Goal: Task Accomplishment & Management: Complete application form

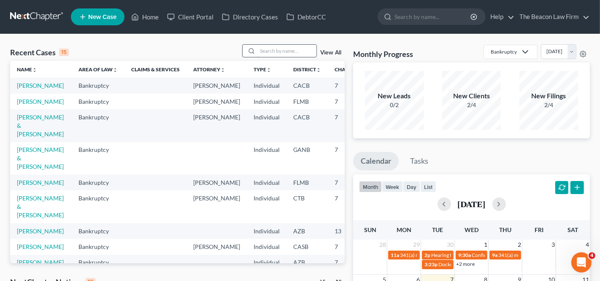
click at [268, 51] on input "search" at bounding box center [286, 51] width 59 height 12
click at [292, 46] on input "search" at bounding box center [286, 51] width 59 height 12
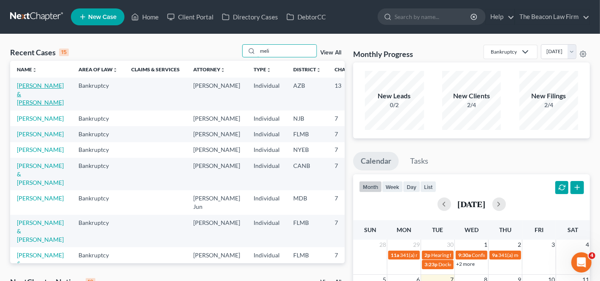
type input "meli"
click at [28, 88] on link "[PERSON_NAME] & [PERSON_NAME]" at bounding box center [40, 94] width 47 height 24
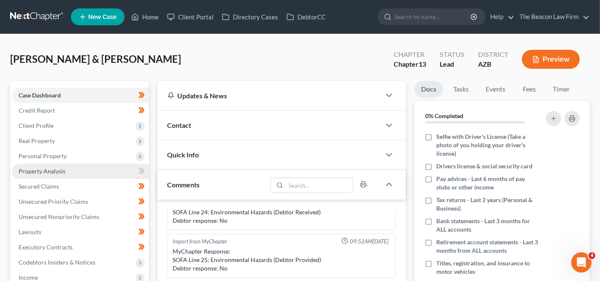
click at [62, 165] on link "Property Analysis" at bounding box center [80, 171] width 137 height 15
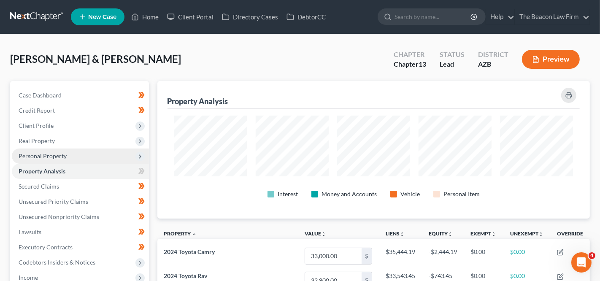
click at [65, 154] on span "Personal Property" at bounding box center [43, 155] width 48 height 7
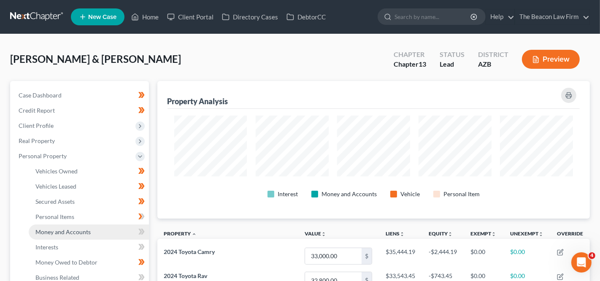
click at [63, 230] on span "Money and Accounts" at bounding box center [62, 231] width 55 height 7
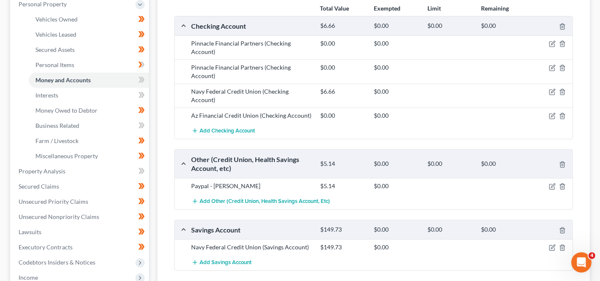
scroll to position [176, 0]
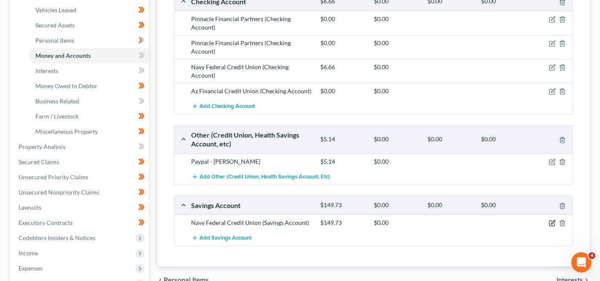
click at [549, 220] on icon "button" at bounding box center [552, 223] width 7 height 7
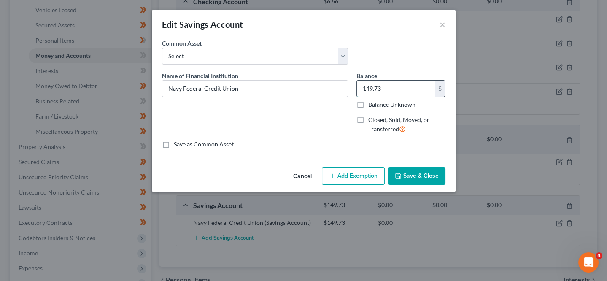
click at [404, 86] on input "149.73" at bounding box center [396, 89] width 78 height 16
type input "9"
click at [399, 167] on div "Cancel Add Exemption Save & Close" at bounding box center [304, 178] width 304 height 28
click at [405, 178] on button "Save & Close" at bounding box center [416, 176] width 57 height 18
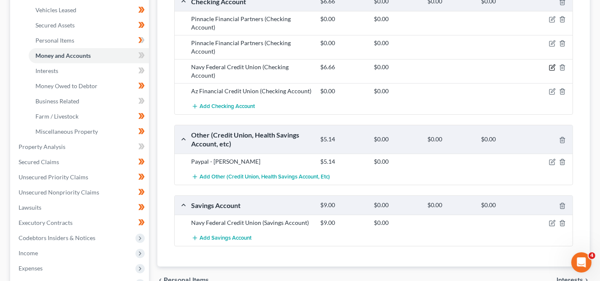
click at [555, 65] on icon "button" at bounding box center [552, 67] width 7 height 7
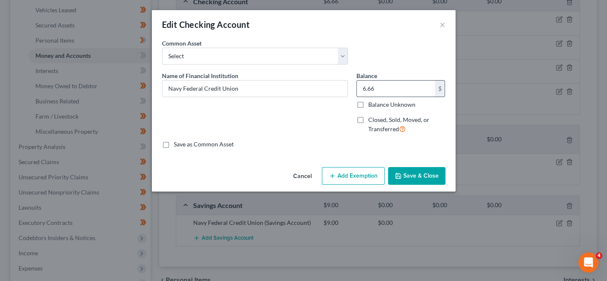
click at [403, 83] on input "6.66" at bounding box center [396, 89] width 78 height 16
click at [400, 84] on input "6.66" at bounding box center [396, 89] width 78 height 16
drag, startPoint x: 400, startPoint y: 84, endPoint x: 394, endPoint y: 85, distance: 6.4
click at [394, 85] on input "6.66" at bounding box center [396, 89] width 78 height 16
type input "102"
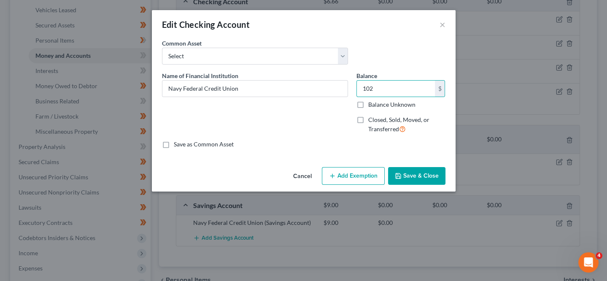
click at [399, 173] on icon "button" at bounding box center [398, 176] width 7 height 7
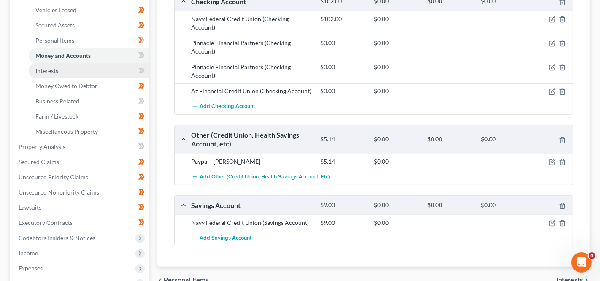
click at [89, 76] on link "Interests" at bounding box center [89, 70] width 120 height 15
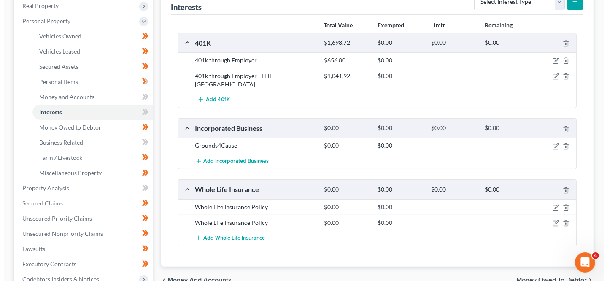
scroll to position [119, 0]
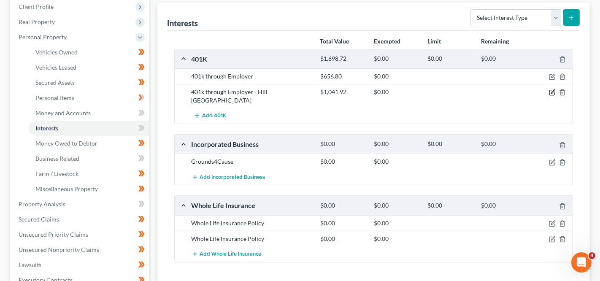
click at [554, 90] on icon "button" at bounding box center [553, 92] width 4 height 4
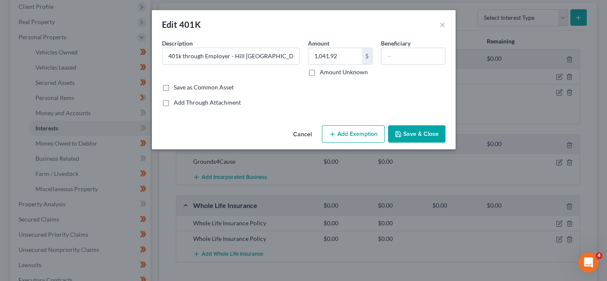
click at [311, 128] on button "Cancel" at bounding box center [302, 134] width 32 height 17
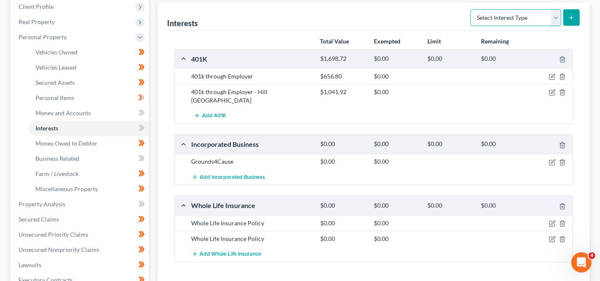
click at [539, 14] on select "Select Interest Type 401K Annuity Bond Education IRA Government Bond Government…" at bounding box center [515, 17] width 91 height 17
click at [550, 91] on icon "button" at bounding box center [552, 92] width 7 height 7
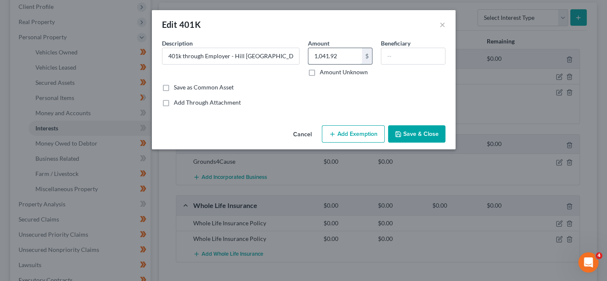
click at [321, 49] on input "1,041.92" at bounding box center [335, 56] width 54 height 16
type input "1,765.37"
click at [402, 129] on button "Save & Close" at bounding box center [416, 134] width 57 height 18
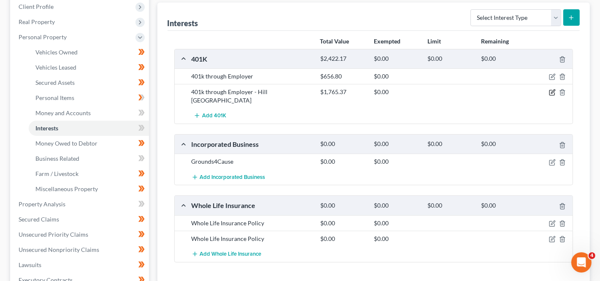
click at [552, 91] on icon "button" at bounding box center [553, 92] width 4 height 4
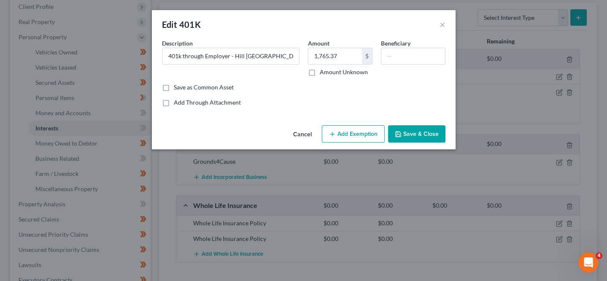
click at [364, 140] on button "Add Exemption" at bounding box center [353, 134] width 63 height 18
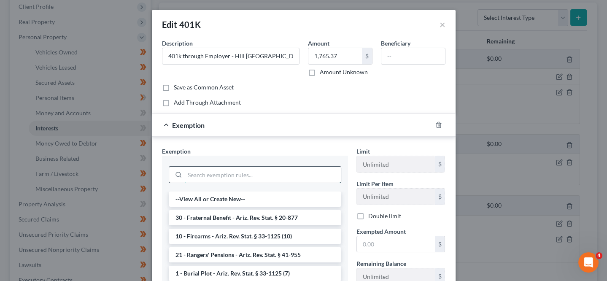
click at [272, 170] on input "search" at bounding box center [263, 175] width 156 height 16
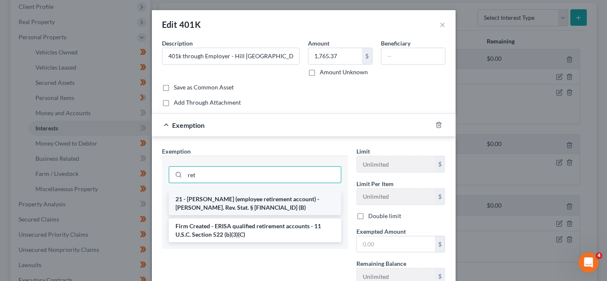
type input "ret"
click at [270, 192] on li "21 - ERISA (employee retirement account) - Ariz. Rev. Stat. § 33-1126 (B)" at bounding box center [255, 204] width 173 height 24
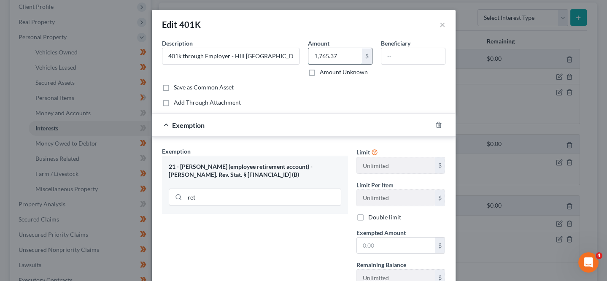
click at [335, 59] on input "1,765.37" at bounding box center [335, 56] width 54 height 16
click at [373, 254] on div "Limit Unlimited $ Limit Per Item Unlimited $ Double limit Exempted Amount * $ R…" at bounding box center [400, 220] width 97 height 146
click at [375, 247] on input "text" at bounding box center [396, 245] width 78 height 16
paste input "1,765.37"
type input "1,765.37"
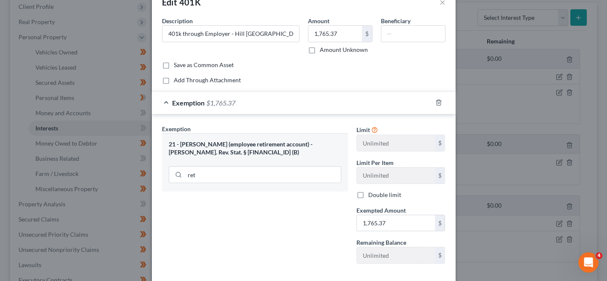
scroll to position [62, 0]
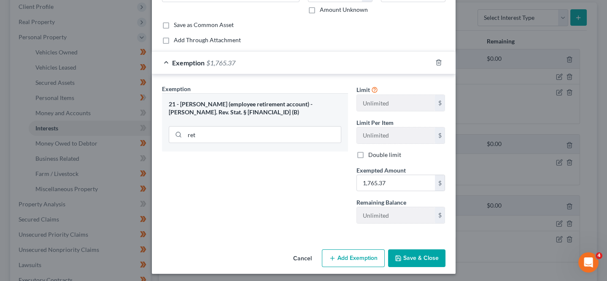
click at [418, 252] on button "Save & Close" at bounding box center [416, 258] width 57 height 18
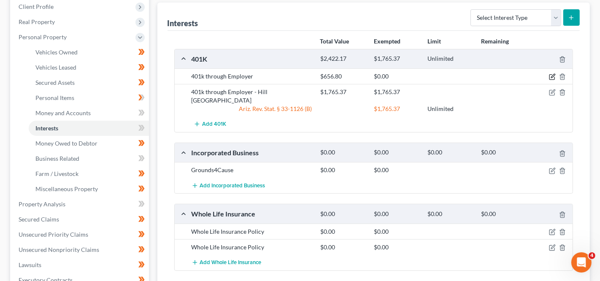
click at [553, 76] on icon "button" at bounding box center [552, 76] width 7 height 7
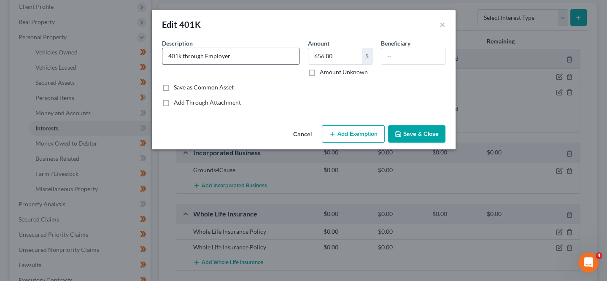
click at [263, 54] on input "401k through Employer" at bounding box center [230, 56] width 137 height 16
type input "401k through Employer - Landis"
click at [338, 57] on input "656.80" at bounding box center [335, 56] width 54 height 16
paste input "18869"
type input "18,869"
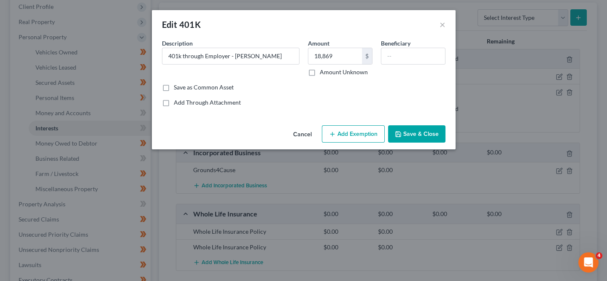
click at [415, 129] on button "Save & Close" at bounding box center [416, 134] width 57 height 18
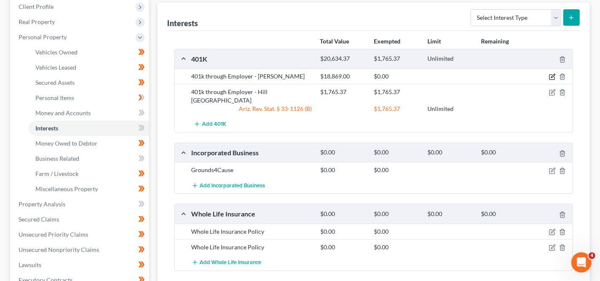
click at [554, 74] on icon "button" at bounding box center [553, 76] width 4 height 4
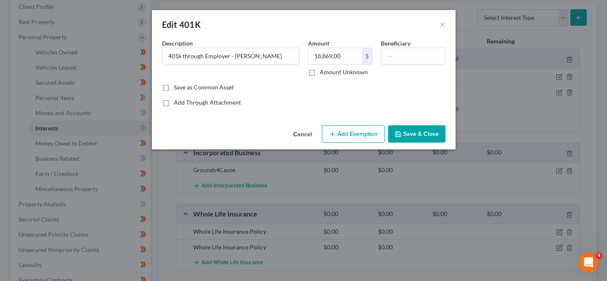
click at [338, 127] on button "Add Exemption" at bounding box center [353, 134] width 63 height 18
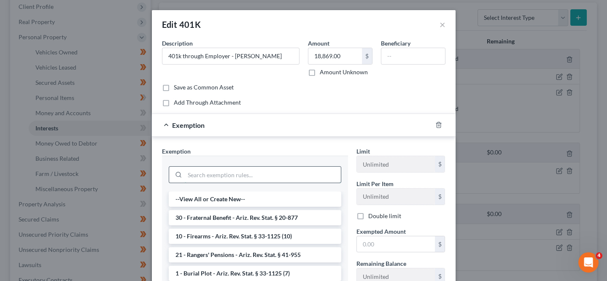
click at [292, 173] on input "search" at bounding box center [263, 175] width 156 height 16
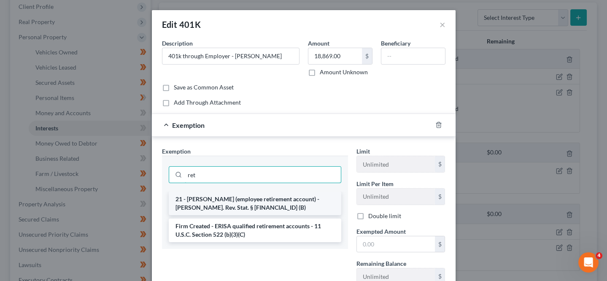
type input "ret"
click at [283, 196] on li "21 - ERISA (employee retirement account) - Ariz. Rev. Stat. § 33-1126 (B)" at bounding box center [255, 204] width 173 height 24
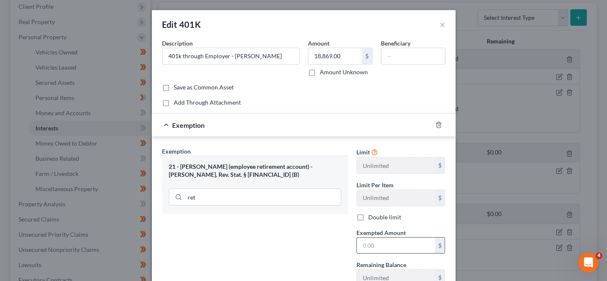
click at [359, 245] on input "text" at bounding box center [396, 245] width 78 height 16
paste input "18869"
type input "18,869"
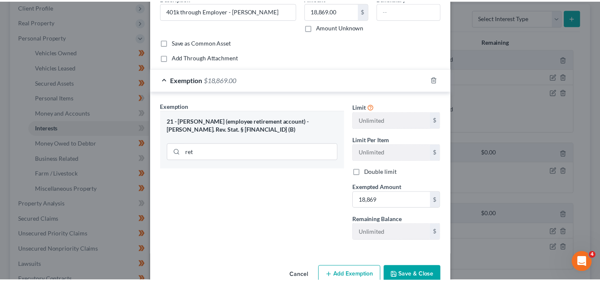
scroll to position [53, 0]
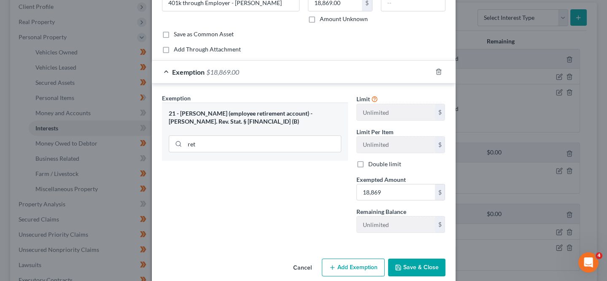
click at [439, 259] on button "Save & Close" at bounding box center [416, 268] width 57 height 18
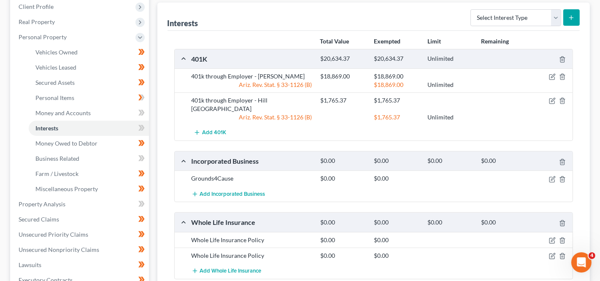
scroll to position [0, 0]
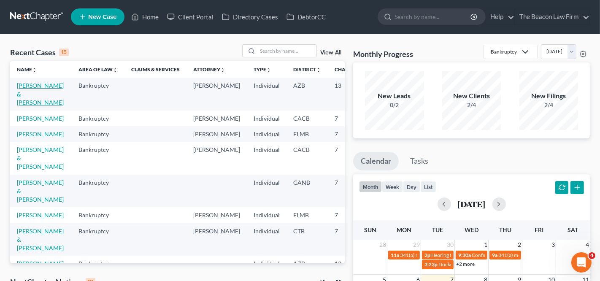
click at [24, 102] on link "[PERSON_NAME] & [PERSON_NAME]" at bounding box center [40, 94] width 47 height 24
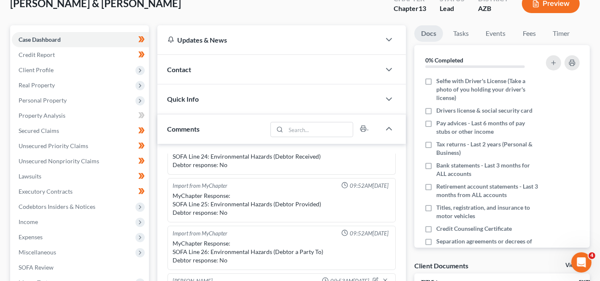
scroll to position [41, 0]
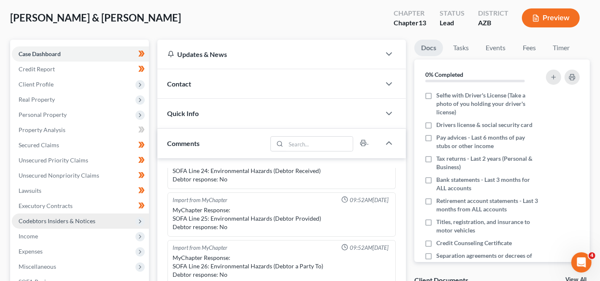
click at [59, 227] on span "Codebtors Insiders & Notices" at bounding box center [80, 220] width 137 height 15
click at [57, 226] on span "Codebtors Insiders & Notices" at bounding box center [80, 220] width 137 height 15
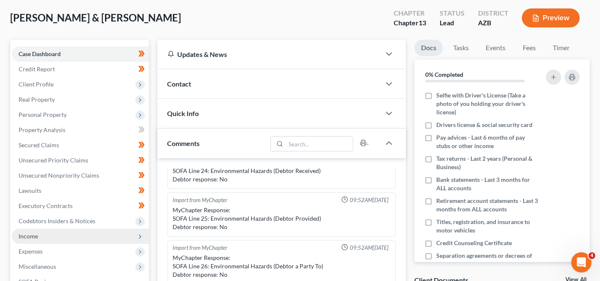
click at [57, 230] on span "Income" at bounding box center [80, 236] width 137 height 15
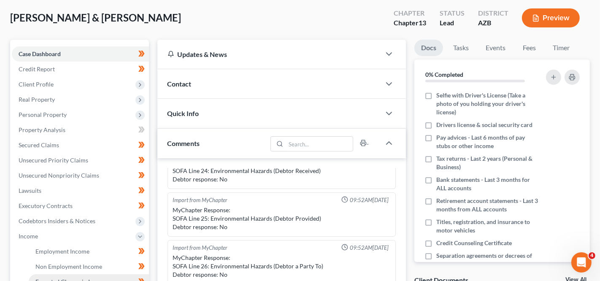
click at [43, 278] on span "Expected Change in Income" at bounding box center [71, 281] width 72 height 7
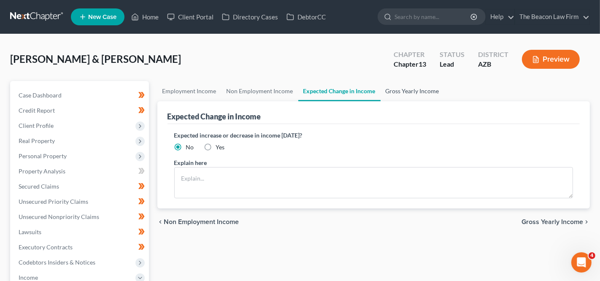
click at [416, 99] on link "Gross Yearly Income" at bounding box center [412, 91] width 64 height 20
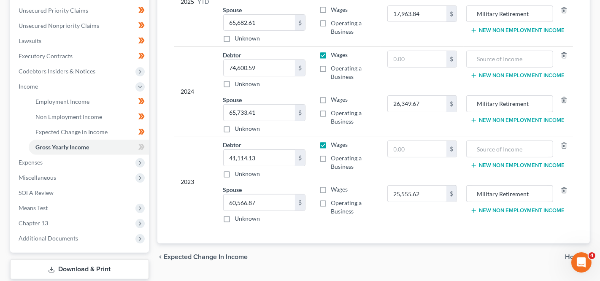
scroll to position [168, 0]
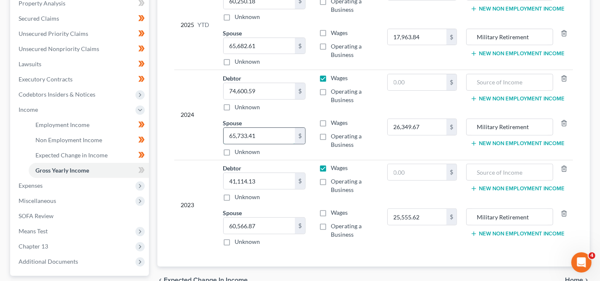
click at [264, 132] on input "65,733.41" at bounding box center [260, 136] width 72 height 16
paste input "15072.85"
paste input "65733.12"
type input "65,733.12"
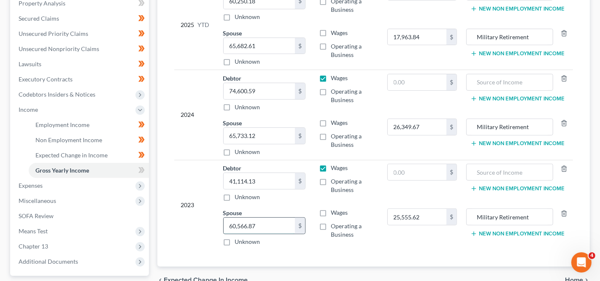
click at [248, 218] on input "60,566.87" at bounding box center [260, 226] width 72 height 16
paste input "15072.85"
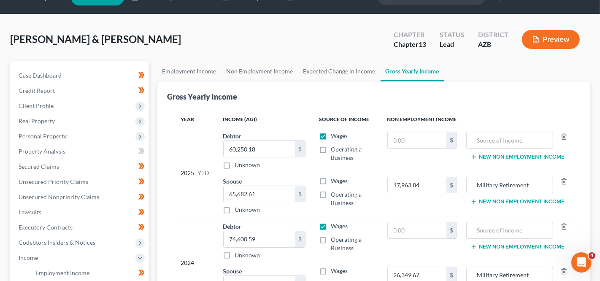
scroll to position [0, 0]
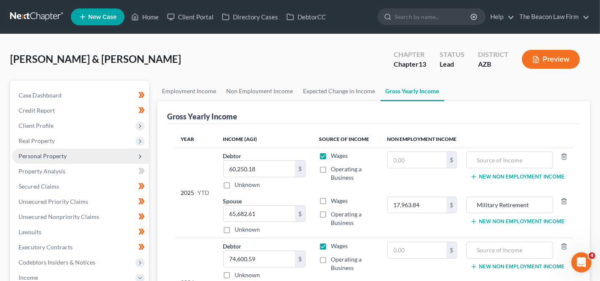
type input "15072.85"
click at [97, 151] on span "Personal Property" at bounding box center [80, 155] width 137 height 15
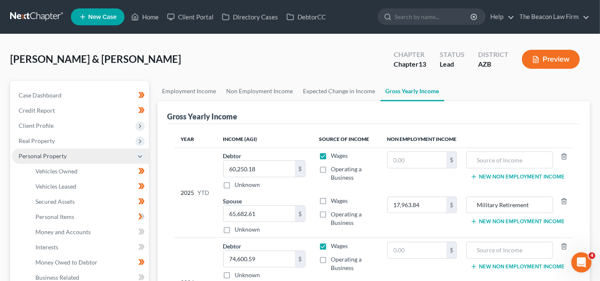
click at [103, 162] on span "Personal Property" at bounding box center [80, 155] width 137 height 15
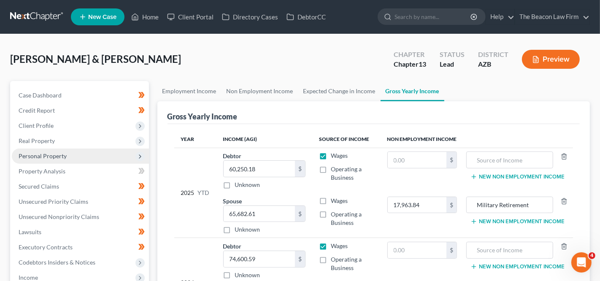
click at [104, 158] on span "Personal Property" at bounding box center [80, 155] width 137 height 15
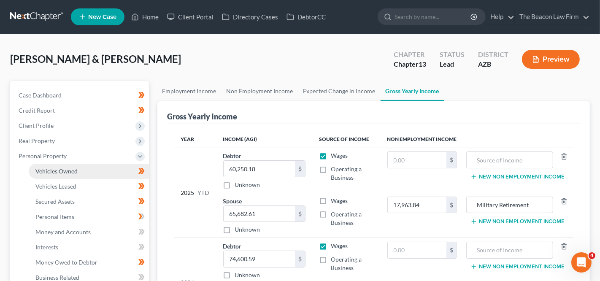
click at [100, 170] on link "Vehicles Owned" at bounding box center [89, 171] width 120 height 15
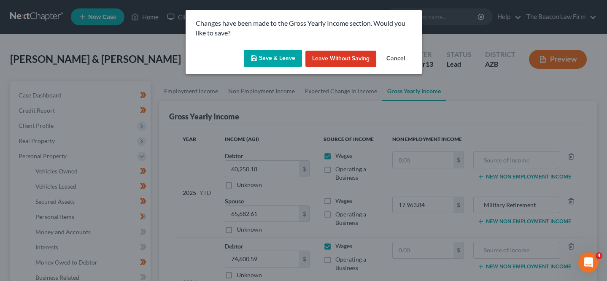
click at [287, 58] on button "Save & Leave" at bounding box center [273, 59] width 58 height 18
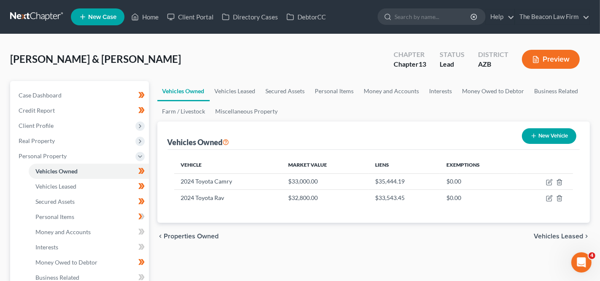
click at [57, 24] on link at bounding box center [37, 16] width 54 height 15
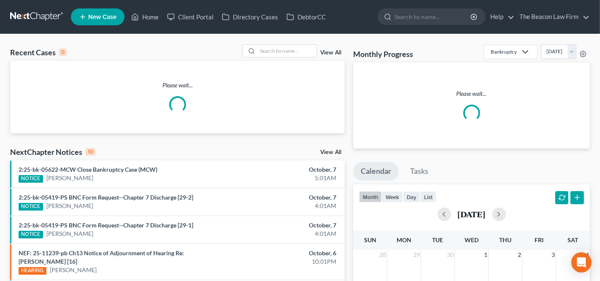
click at [305, 57] on div "Recent Cases 0 View All" at bounding box center [177, 52] width 335 height 16
click at [302, 54] on input "search" at bounding box center [286, 51] width 59 height 12
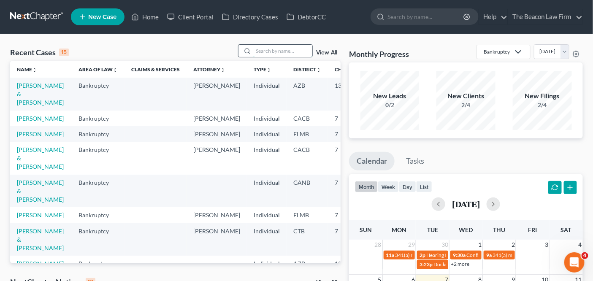
click at [280, 47] on input "search" at bounding box center [282, 51] width 59 height 12
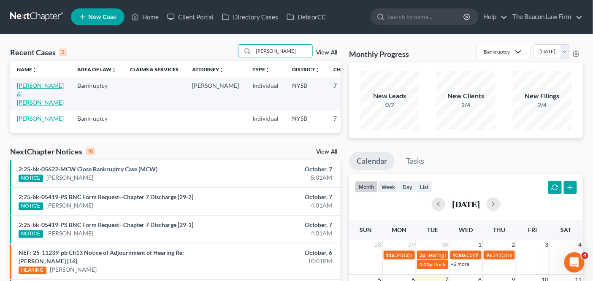
type input "[PERSON_NAME]"
click at [30, 94] on link "[PERSON_NAME] & [PERSON_NAME]" at bounding box center [40, 94] width 47 height 24
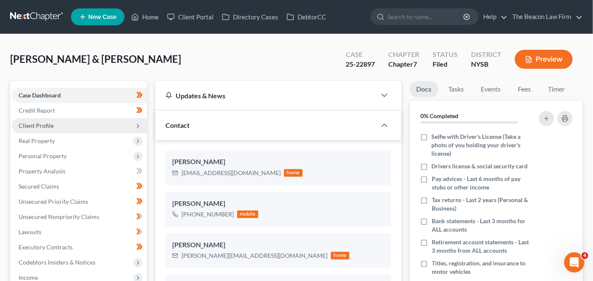
click at [80, 123] on span "Client Profile" at bounding box center [79, 125] width 135 height 15
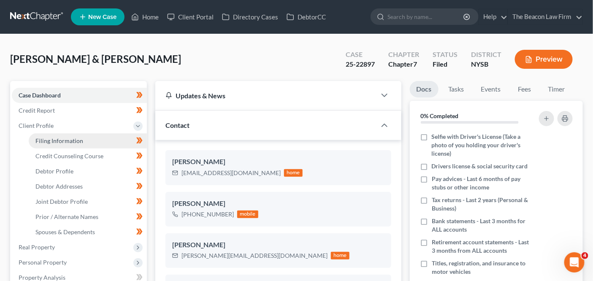
scroll to position [175, 0]
click at [77, 143] on span "Filing Information" at bounding box center [59, 140] width 48 height 7
select select "1"
select select "0"
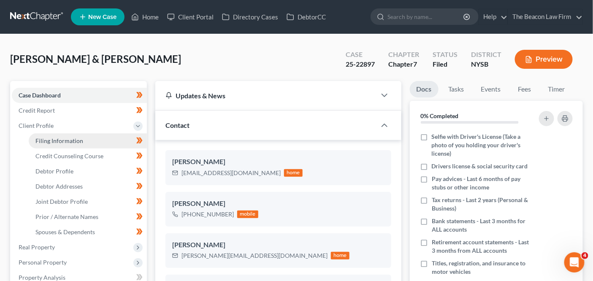
select select "35"
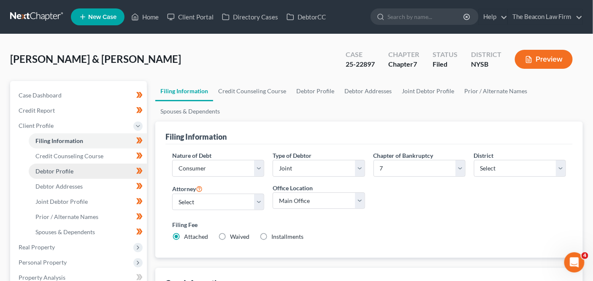
click at [76, 167] on link "Debtor Profile" at bounding box center [88, 171] width 118 height 15
select select "1"
select select "3"
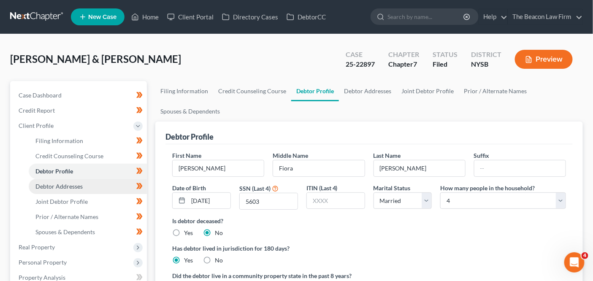
click at [74, 180] on link "Debtor Addresses" at bounding box center [88, 186] width 118 height 15
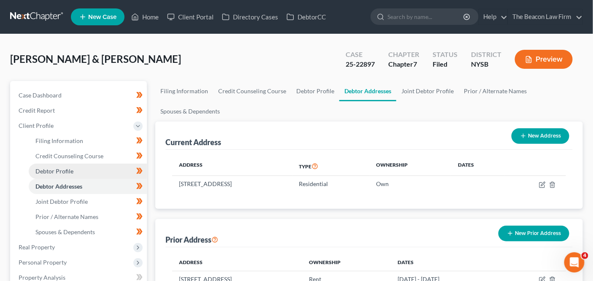
click at [98, 172] on link "Debtor Profile" at bounding box center [88, 171] width 118 height 15
select select "1"
select select "3"
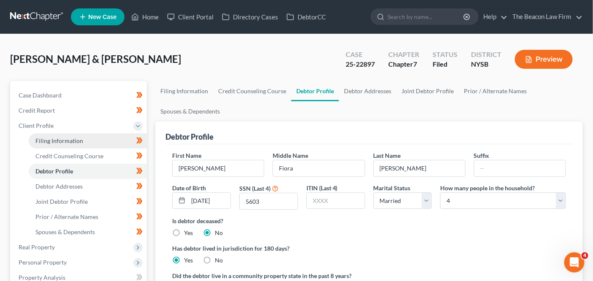
click at [97, 147] on link "Filing Information" at bounding box center [88, 140] width 118 height 15
select select "1"
select select "0"
select select "55"
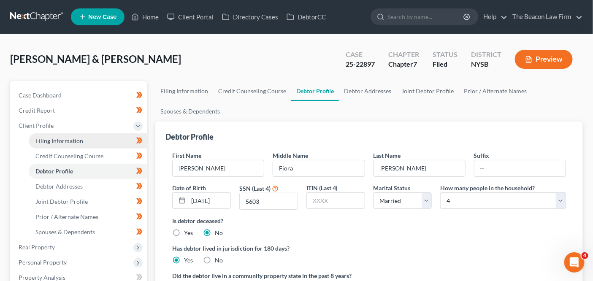
select select "10"
select select "35"
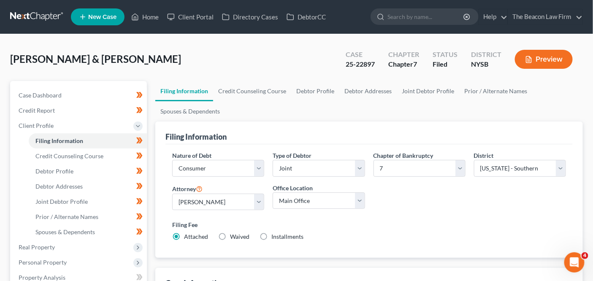
click at [68, 244] on span "Real Property" at bounding box center [79, 247] width 135 height 15
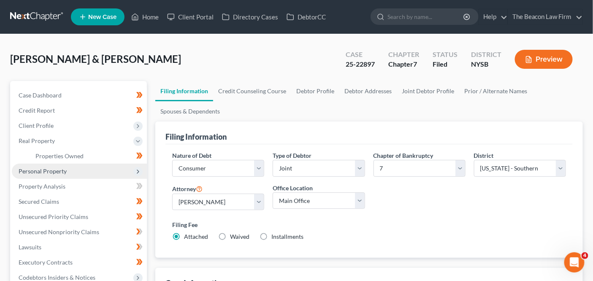
click at [86, 166] on span "Personal Property" at bounding box center [79, 171] width 135 height 15
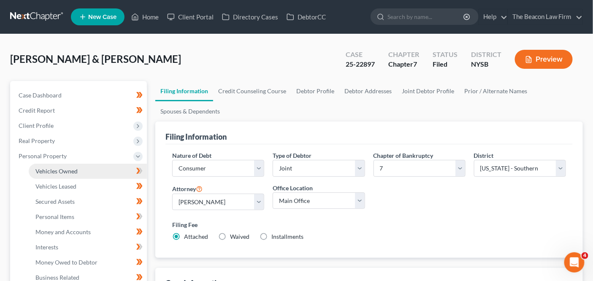
click at [86, 166] on link "Vehicles Owned" at bounding box center [88, 171] width 118 height 15
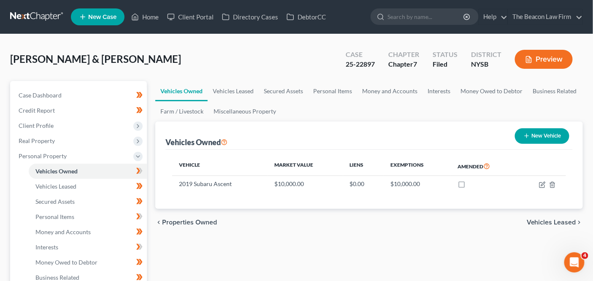
scroll to position [272, 0]
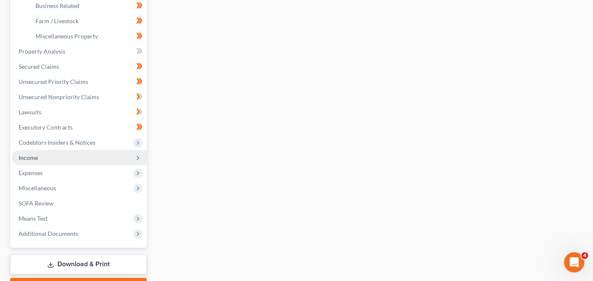
click at [68, 163] on span "Income" at bounding box center [79, 157] width 135 height 15
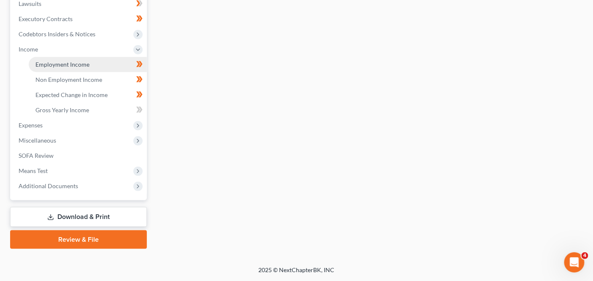
scroll to position [227, 0]
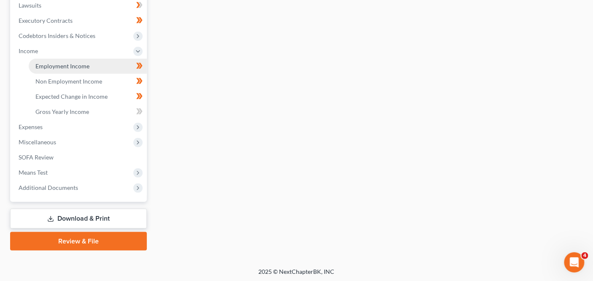
click at [58, 67] on span "Employment Income" at bounding box center [62, 65] width 54 height 7
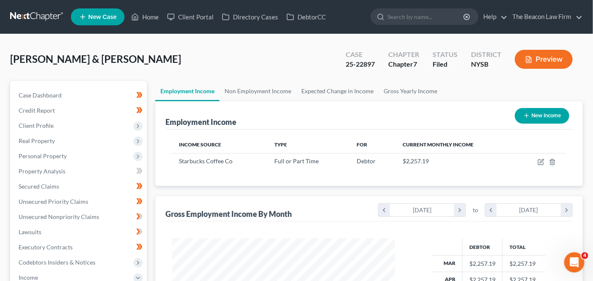
scroll to position [150, 239]
click at [105, 183] on link "Secured Claims" at bounding box center [79, 186] width 135 height 15
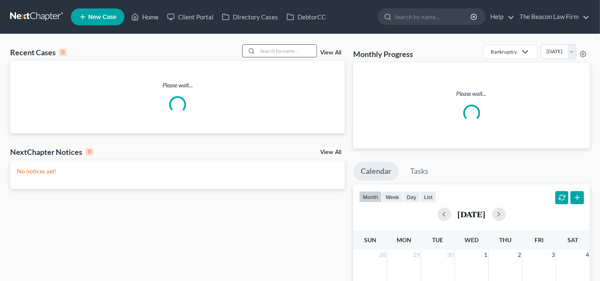
click at [301, 54] on input "search" at bounding box center [286, 51] width 59 height 12
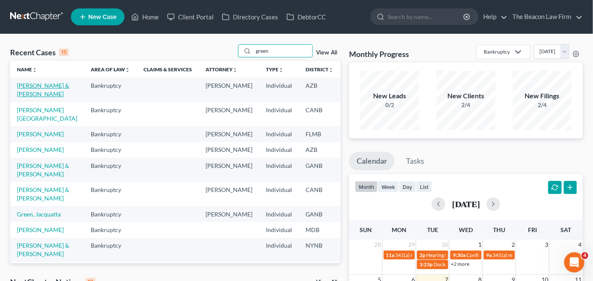
type input "green"
click at [38, 93] on link "[PERSON_NAME] & [PERSON_NAME]" at bounding box center [43, 90] width 52 height 16
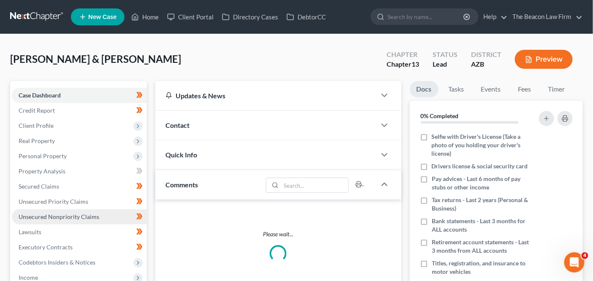
click at [79, 214] on span "Unsecured Nonpriority Claims" at bounding box center [59, 216] width 81 height 7
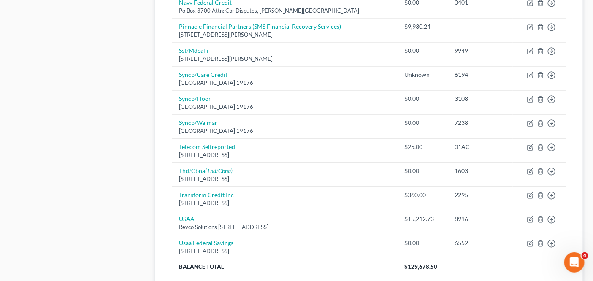
scroll to position [686, 0]
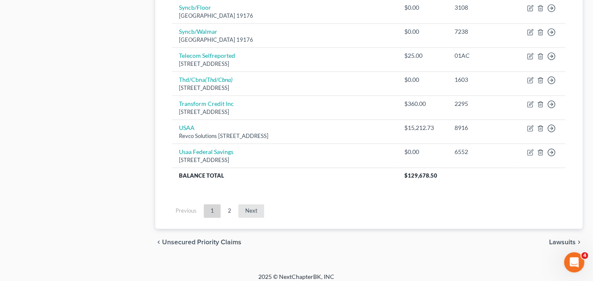
click at [243, 208] on link "Next" at bounding box center [251, 210] width 26 height 13
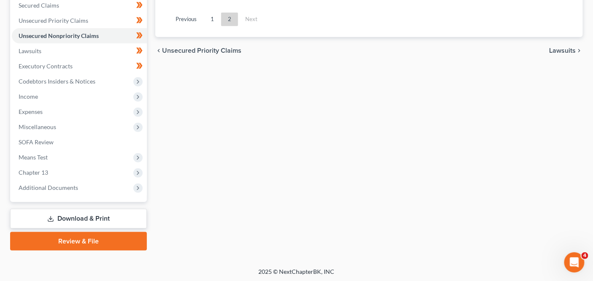
scroll to position [0, 0]
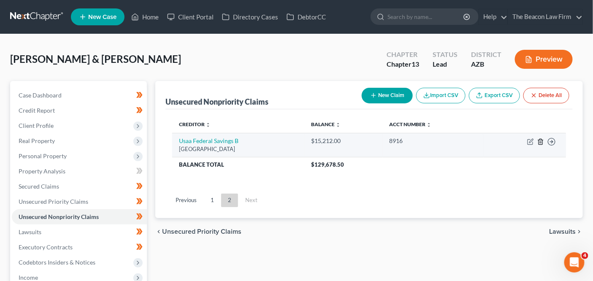
click at [542, 140] on icon "button" at bounding box center [540, 141] width 7 height 7
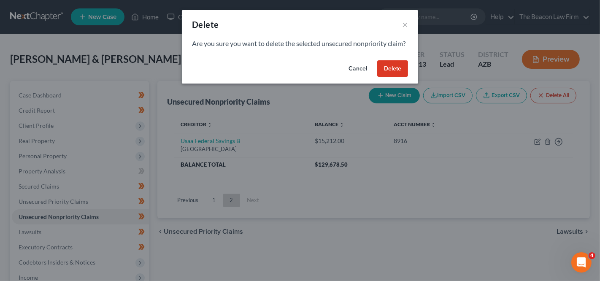
click at [396, 77] on button "Delete" at bounding box center [392, 68] width 31 height 17
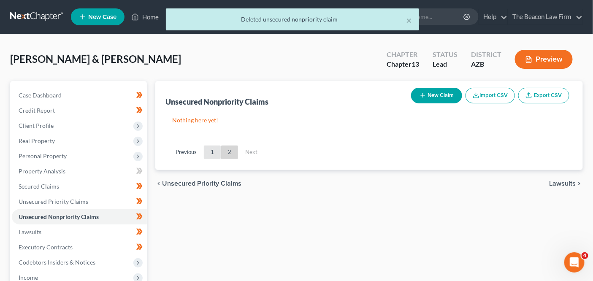
click at [210, 150] on link "1" at bounding box center [212, 152] width 17 height 13
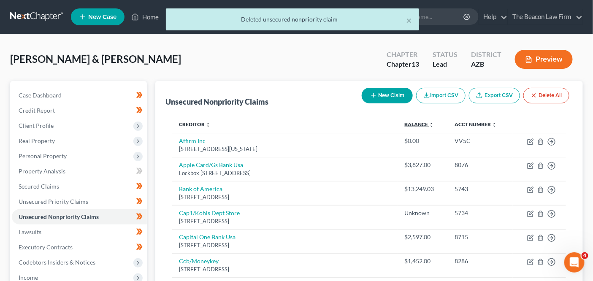
click at [408, 123] on link "Balance expand_more expand_less unfold_more" at bounding box center [420, 124] width 30 height 6
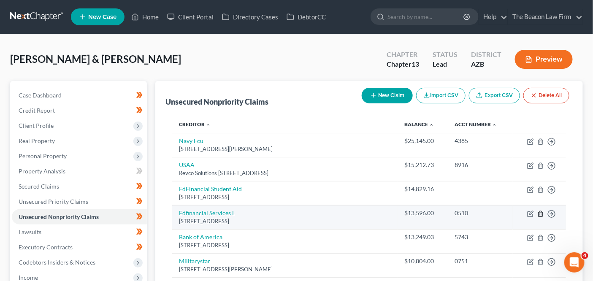
click at [540, 210] on icon "button" at bounding box center [540, 213] width 7 height 7
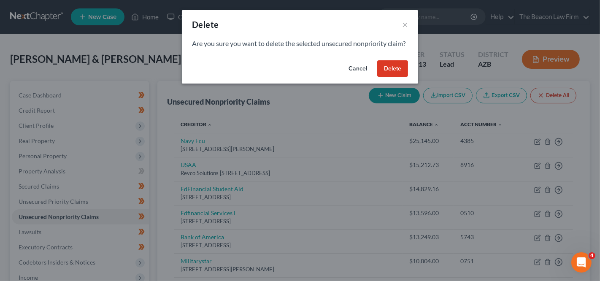
click at [392, 76] on button "Delete" at bounding box center [392, 68] width 31 height 17
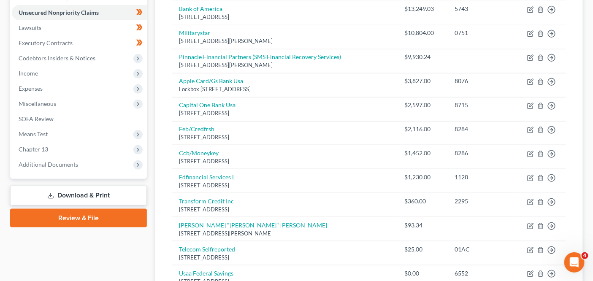
scroll to position [213, 0]
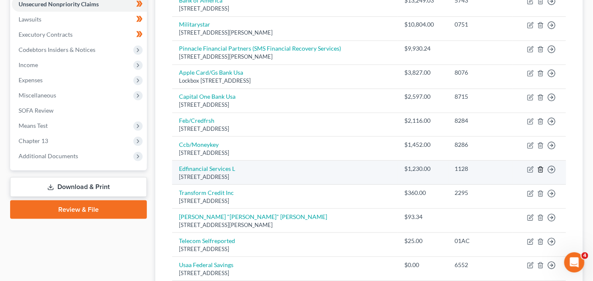
click at [540, 169] on line "button" at bounding box center [540, 170] width 0 height 2
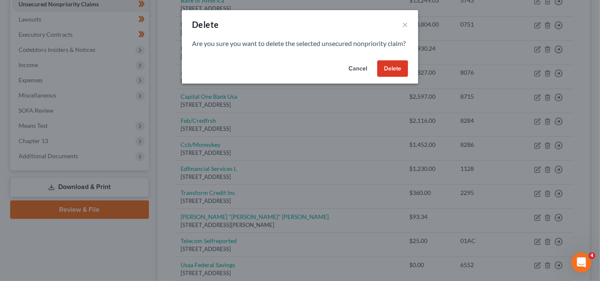
click at [409, 84] on div "Cancel Delete" at bounding box center [300, 70] width 236 height 27
click at [401, 77] on button "Delete" at bounding box center [392, 68] width 31 height 17
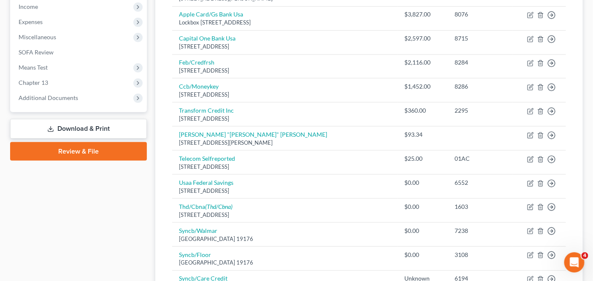
scroll to position [281, 0]
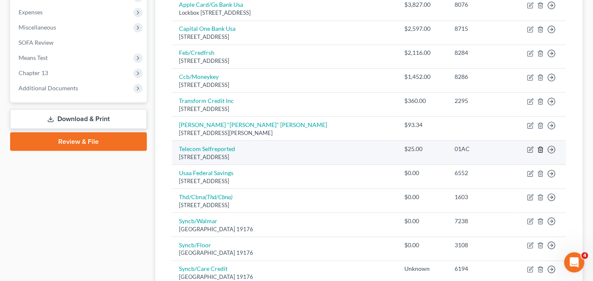
click at [539, 147] on icon "button" at bounding box center [540, 149] width 7 height 7
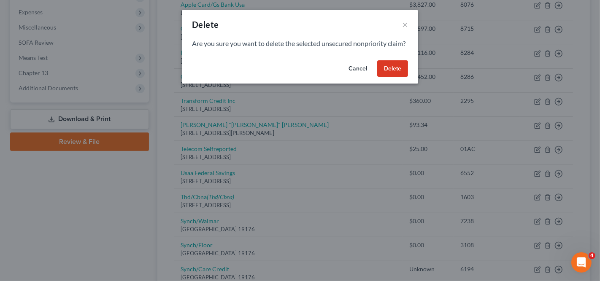
click at [391, 75] on button "Delete" at bounding box center [392, 68] width 31 height 17
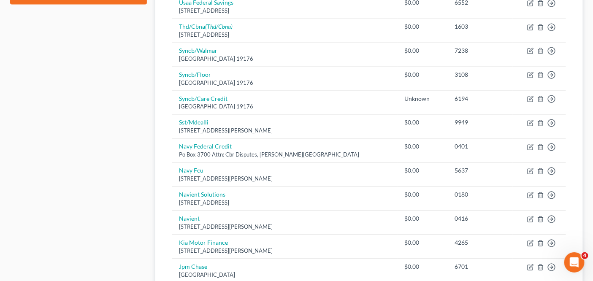
scroll to position [327, 0]
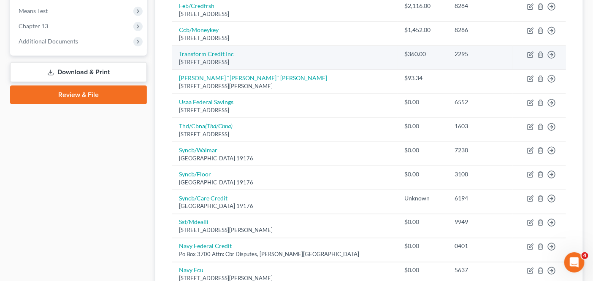
click at [234, 52] on td "Transform Credit Inc 220 N Green St Ste 5019, Chicago, IL 60607" at bounding box center [284, 58] width 225 height 24
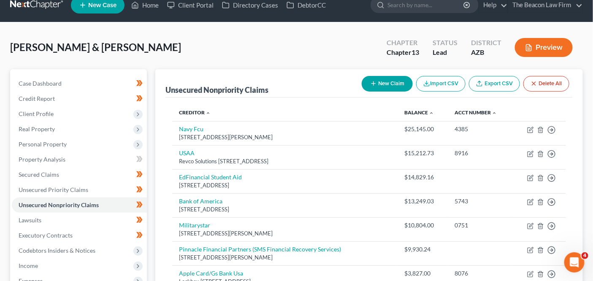
scroll to position [0, 0]
